Goal: Task Accomplishment & Management: Use online tool/utility

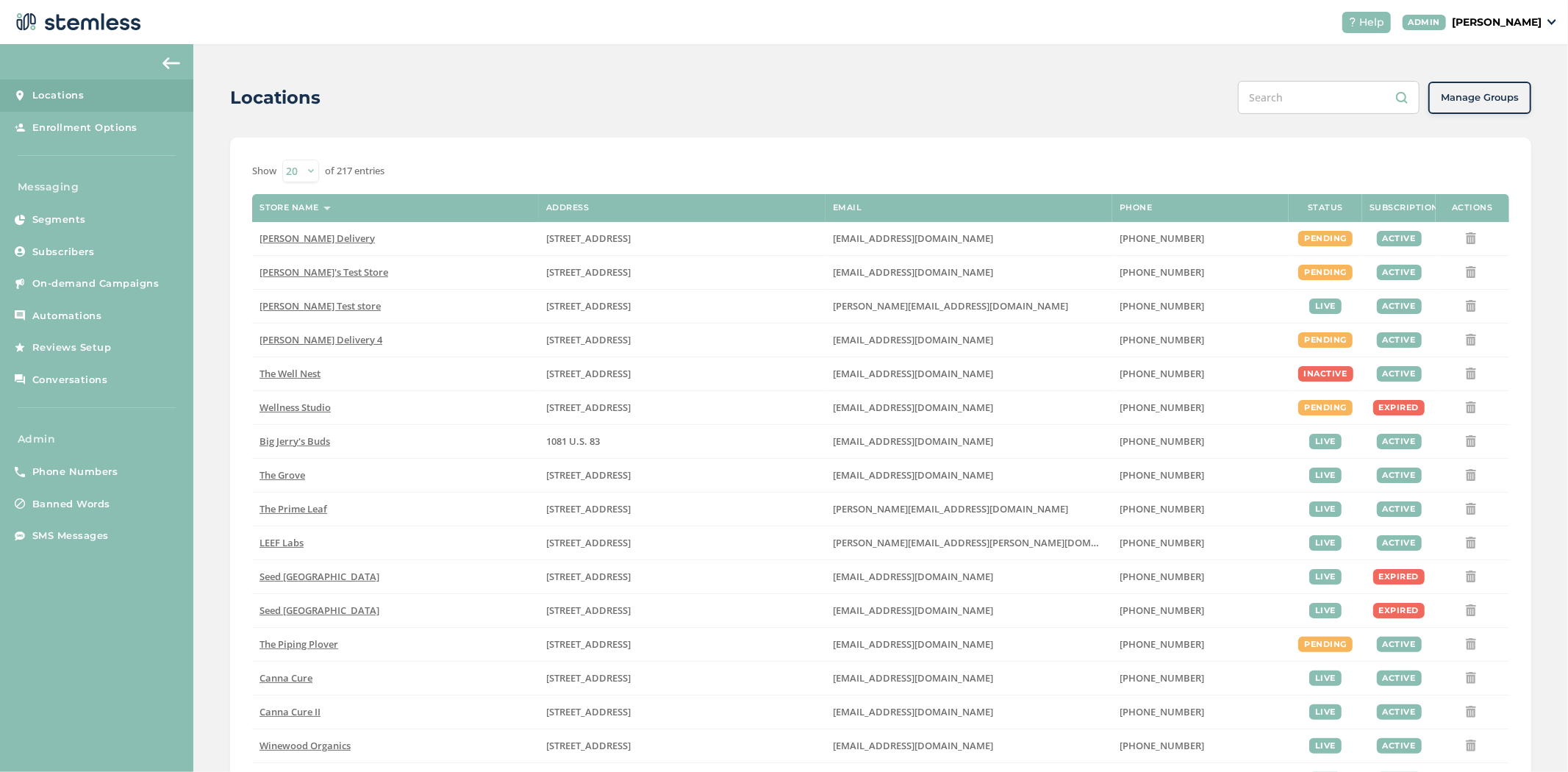
drag, startPoint x: 1493, startPoint y: 13, endPoint x: 1483, endPoint y: 56, distance: 44.1
click at [1493, 12] on div "Help ADMIN [PERSON_NAME]" at bounding box center [1443, 22] width 226 height 21
click at [1525, 17] on p "[PERSON_NAME]" at bounding box center [1496, 22] width 89 height 16
click at [1479, 105] on span "Impersonate" at bounding box center [1504, 106] width 72 height 15
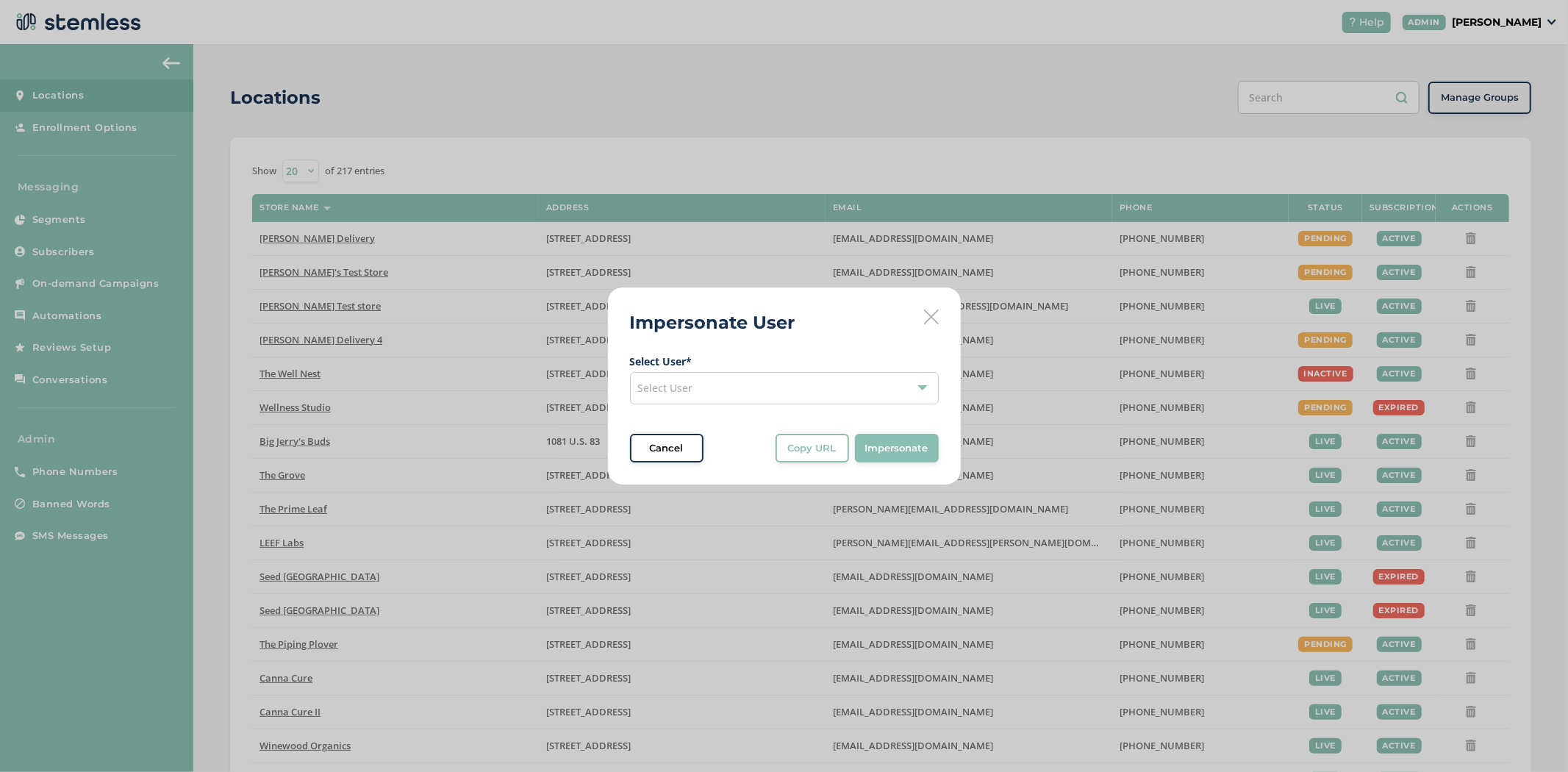
click at [789, 384] on div "Select User" at bounding box center [784, 388] width 308 height 32
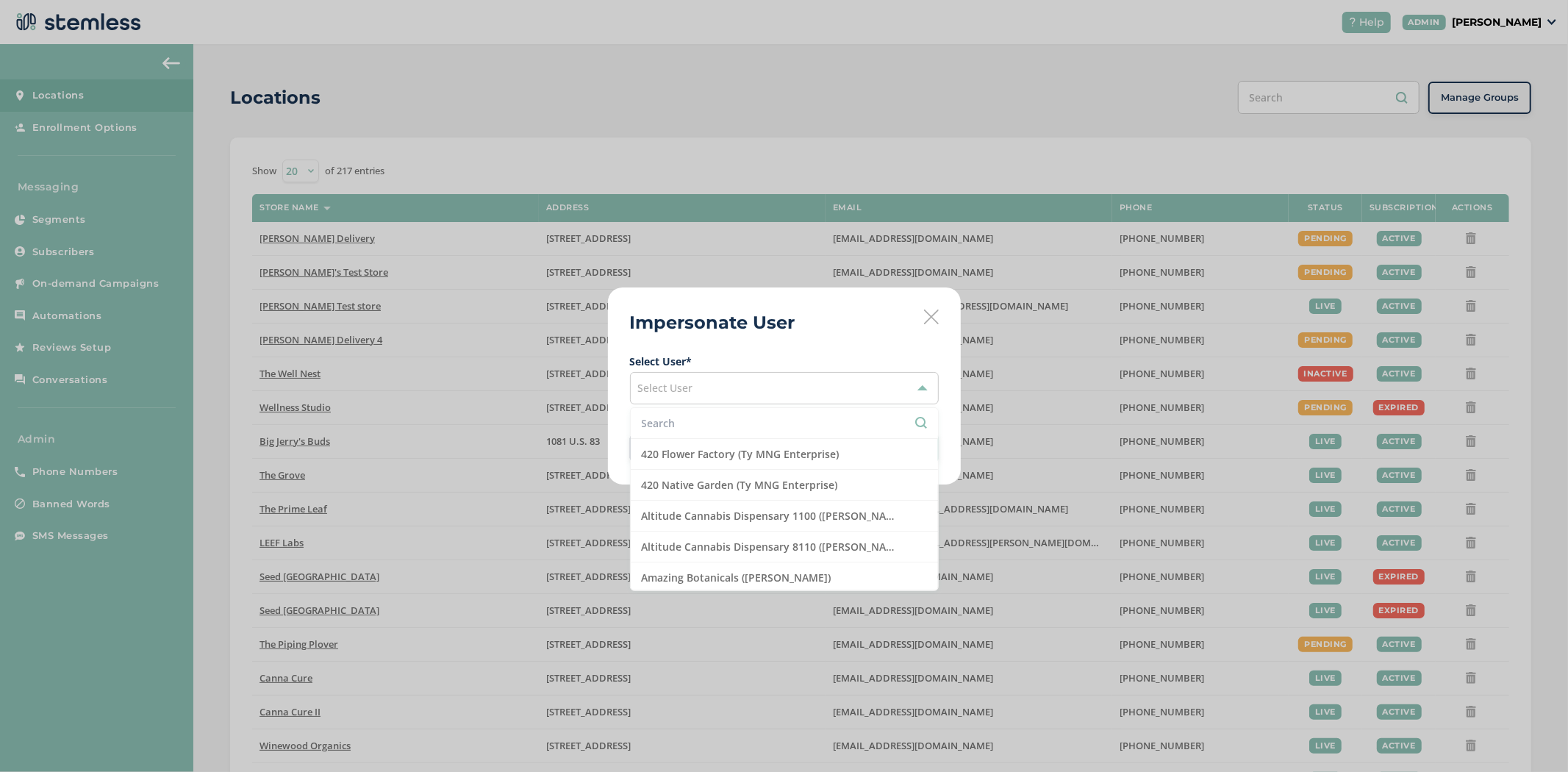
click at [779, 417] on input "text" at bounding box center [784, 422] width 285 height 16
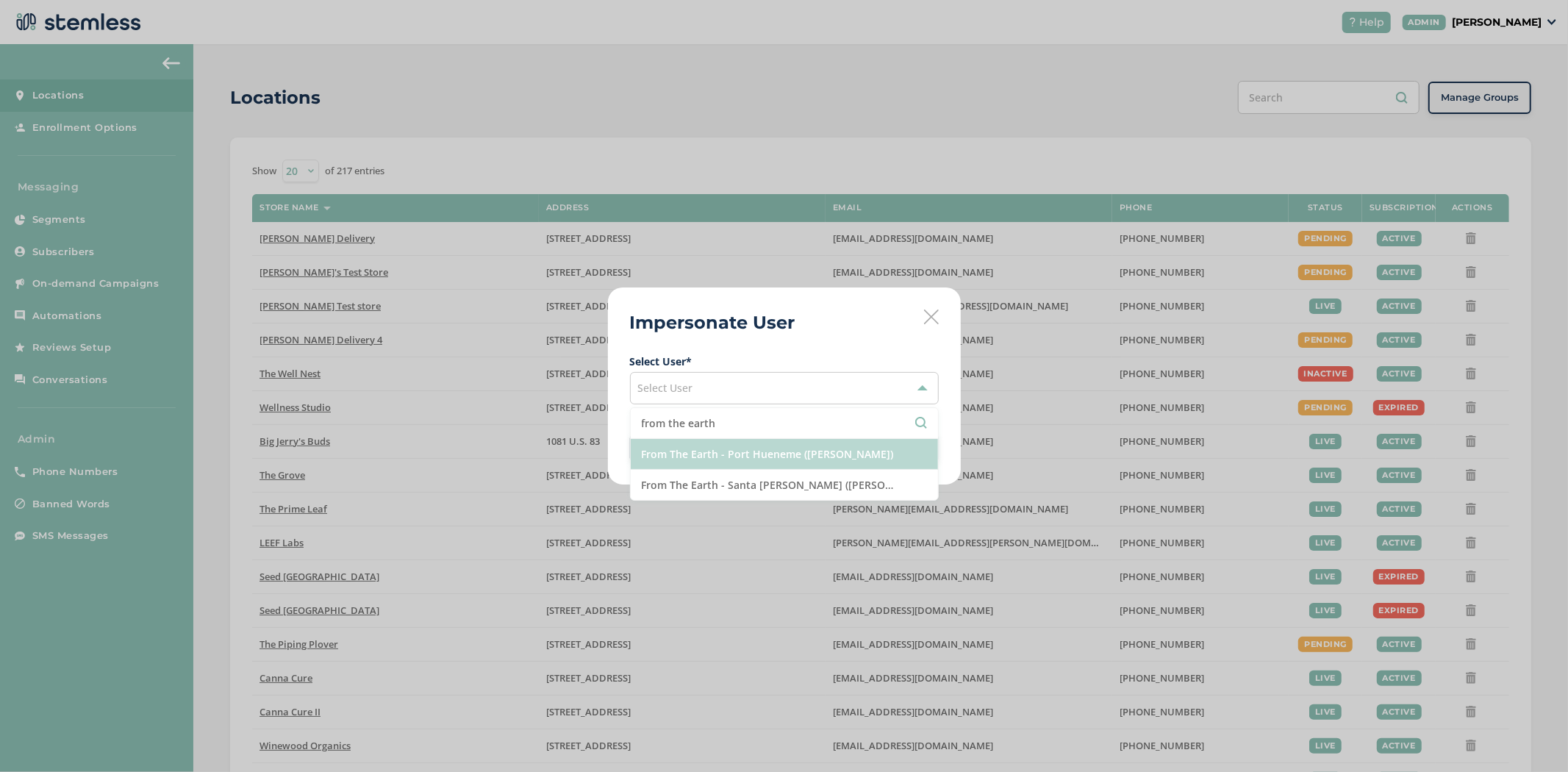
type input "from the earth"
click at [751, 455] on li "From The Earth - Port Hueneme ([PERSON_NAME])" at bounding box center [784, 454] width 307 height 31
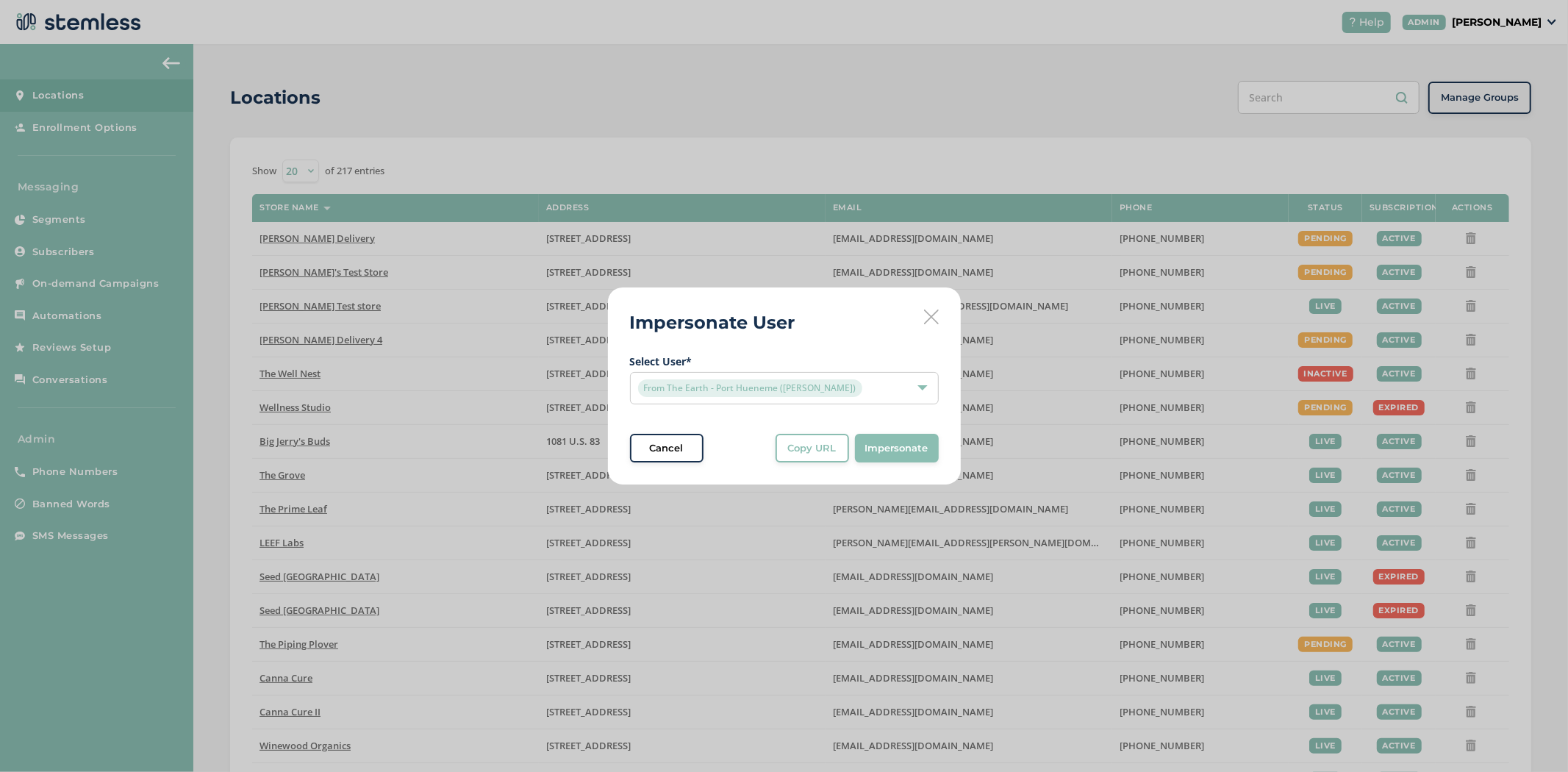
click at [861, 444] on button "Impersonate" at bounding box center [896, 449] width 83 height 30
